Goal: Task Accomplishment & Management: Use online tool/utility

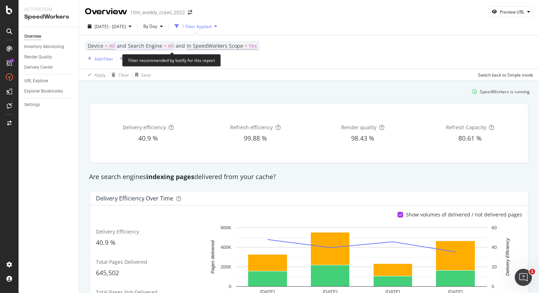
click at [170, 48] on span "All" at bounding box center [171, 46] width 6 height 10
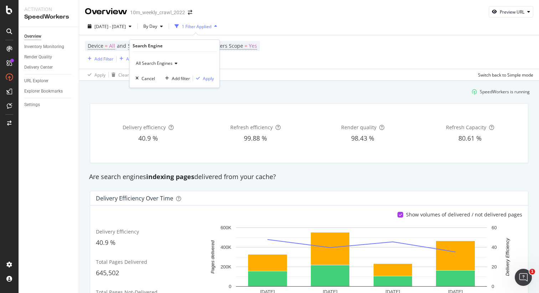
click at [165, 61] on span "All Search Engines" at bounding box center [154, 63] width 37 height 6
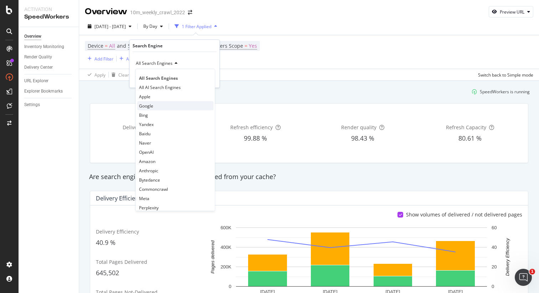
click at [159, 104] on div "Google" at bounding box center [175, 105] width 76 height 9
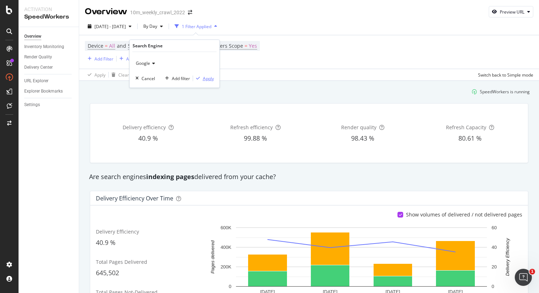
click at [209, 77] on div "Apply" at bounding box center [208, 79] width 11 height 6
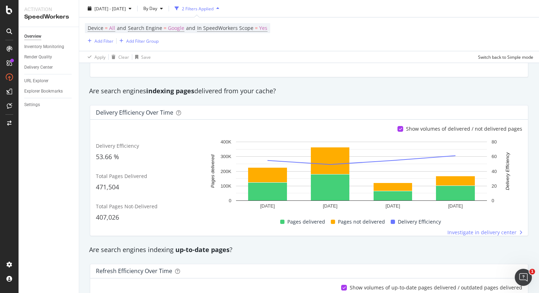
scroll to position [89, 0]
